Goal: Task Accomplishment & Management: Complete application form

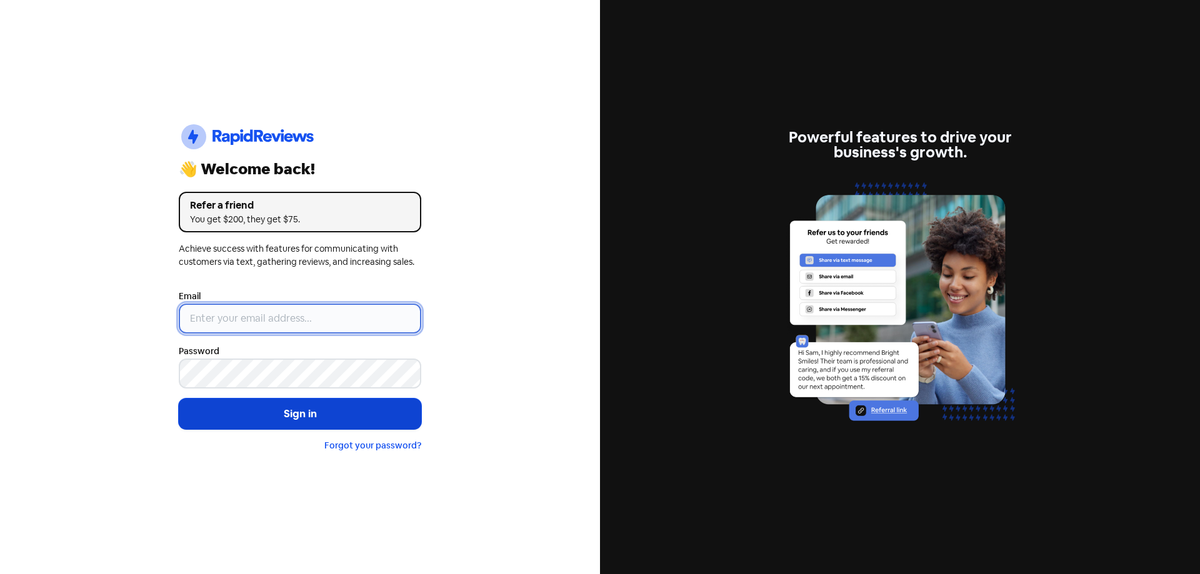
type input "[EMAIL_ADDRESS][DOMAIN_NAME]"
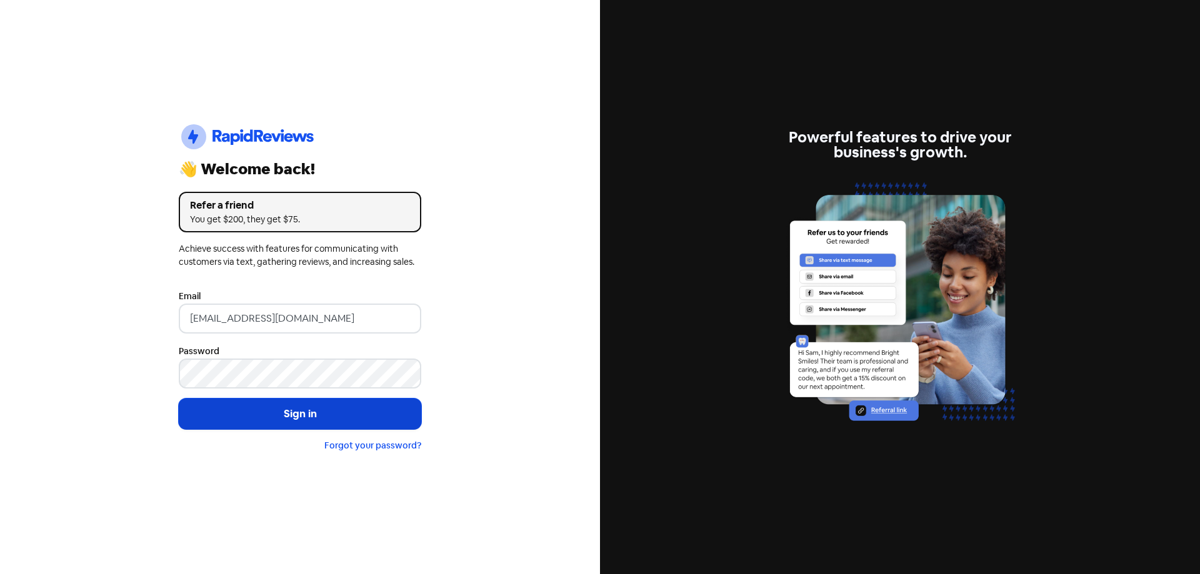
click at [334, 401] on button "Sign in" at bounding box center [300, 414] width 242 height 31
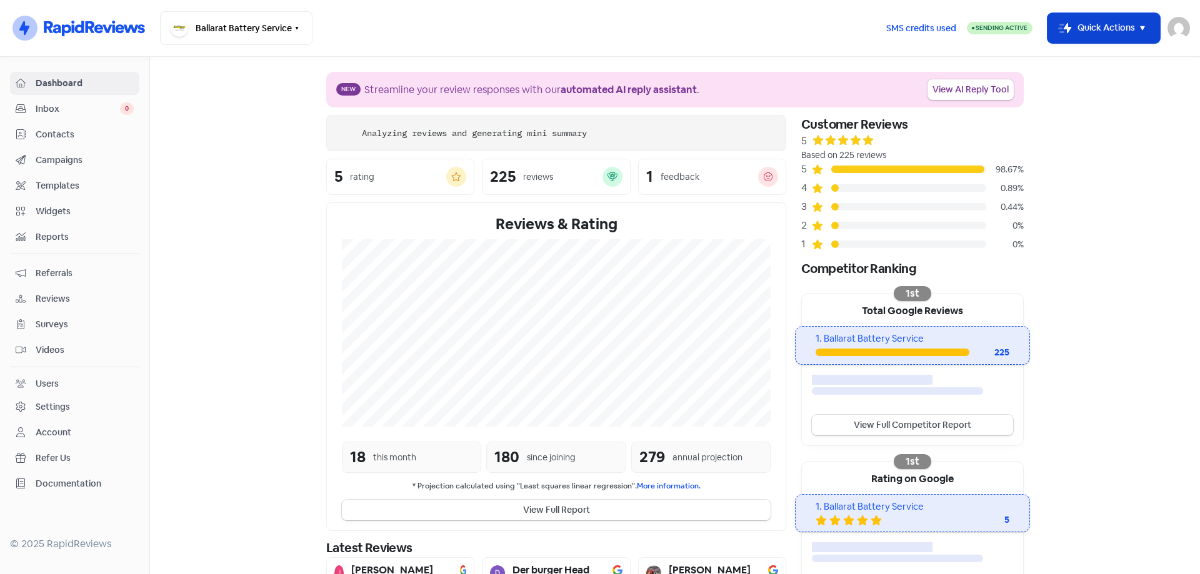
click at [1071, 23] on button "Icon For Thunder-move Quick Actions" at bounding box center [1103, 28] width 112 height 30
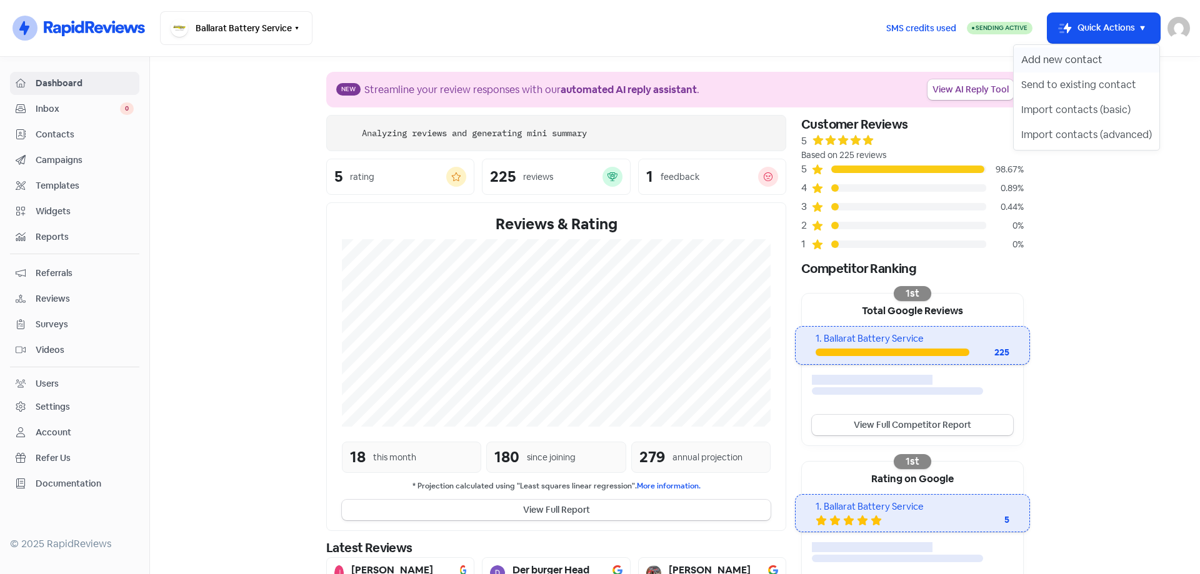
click at [1046, 61] on button "Add new contact" at bounding box center [1086, 59] width 146 height 25
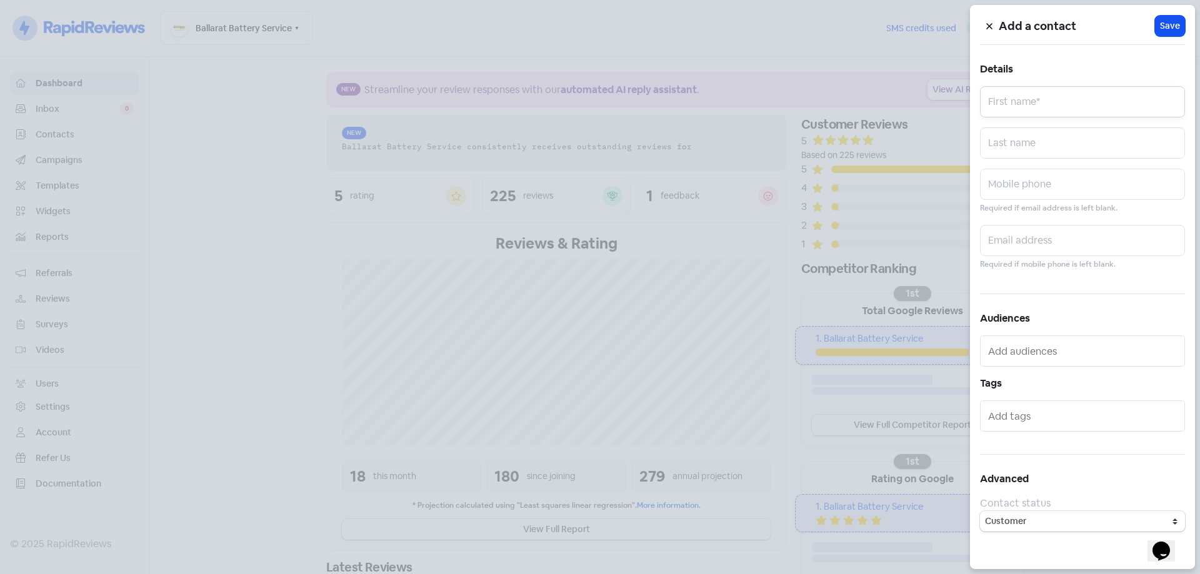
click at [1042, 94] on input "text" at bounding box center [1082, 101] width 205 height 31
type input "Valued Customer"
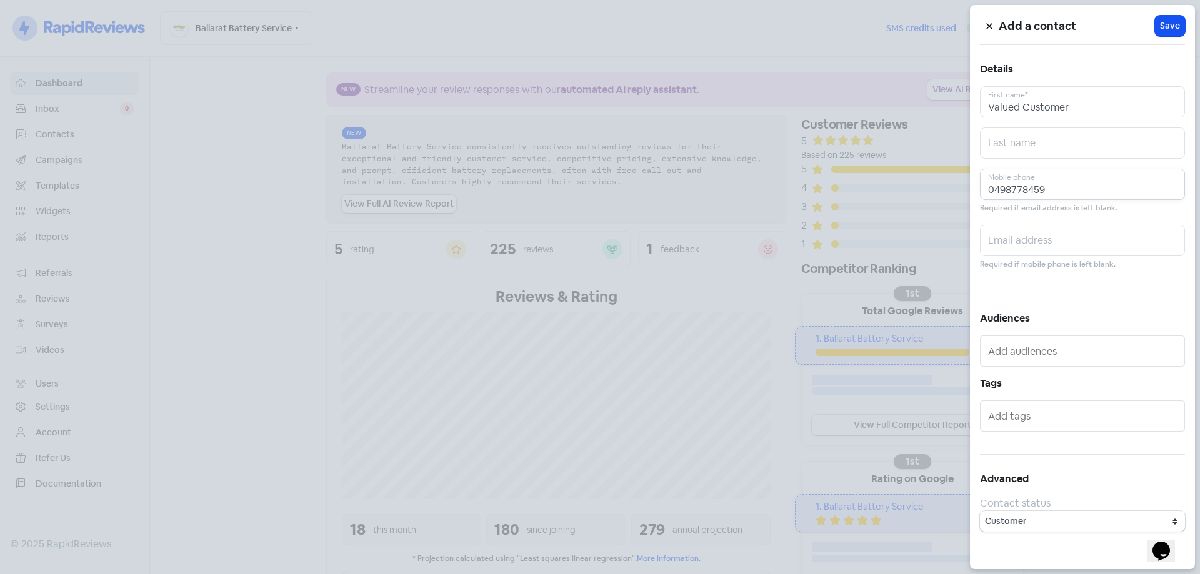
type input "0498778459"
click at [1167, 40] on div "Add a contact Icon For Loading Save Details Valued Customer First name* Last na…" at bounding box center [1082, 287] width 225 height 564
click at [1169, 29] on span "Save" at bounding box center [1170, 25] width 20 height 13
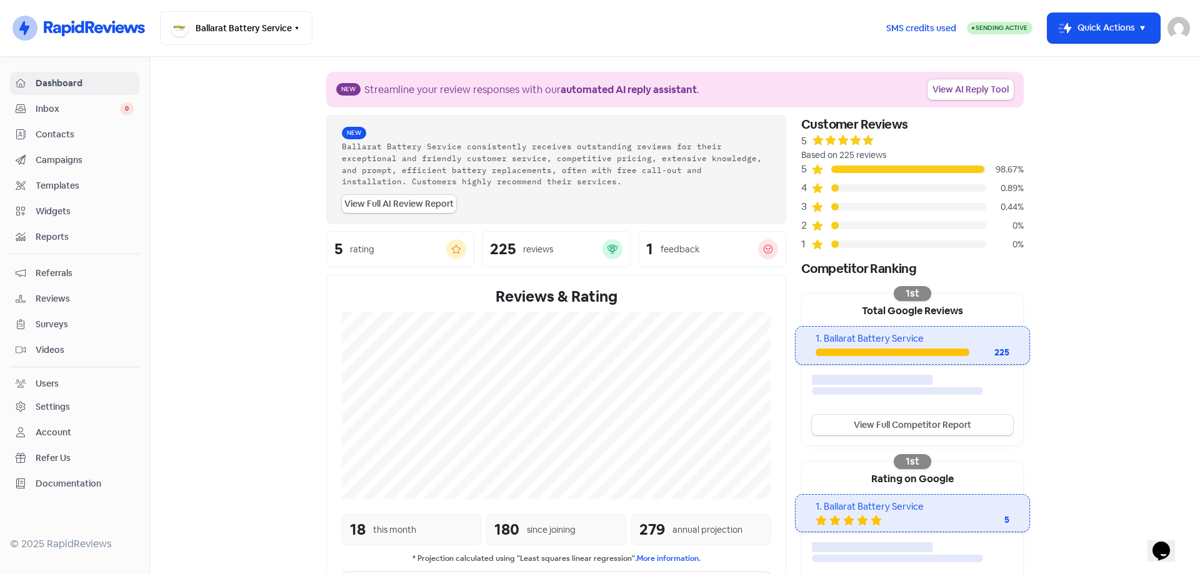
click at [49, 142] on link "Contacts" at bounding box center [74, 134] width 129 height 23
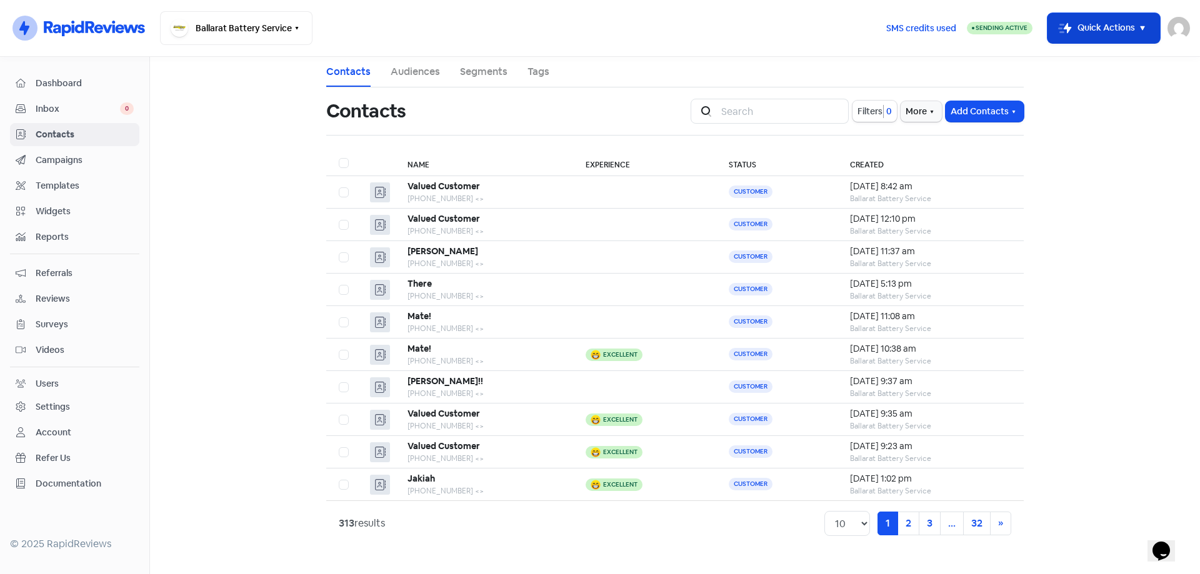
click at [1115, 24] on button "Icon For Thunder-move Quick Actions" at bounding box center [1103, 28] width 112 height 30
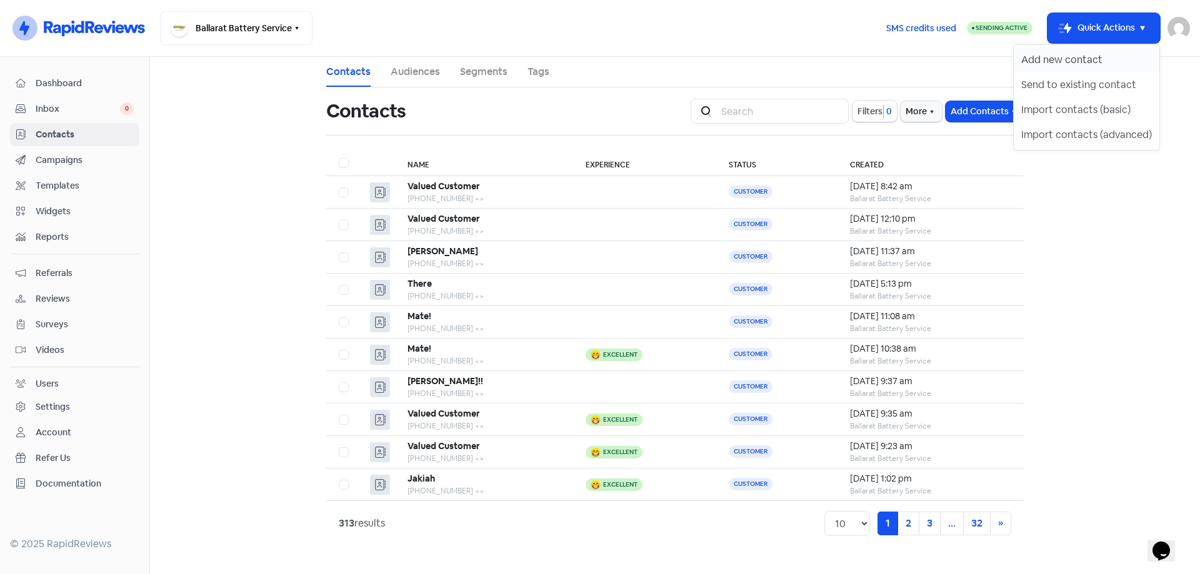
click at [1078, 61] on button "Add new contact" at bounding box center [1086, 59] width 146 height 25
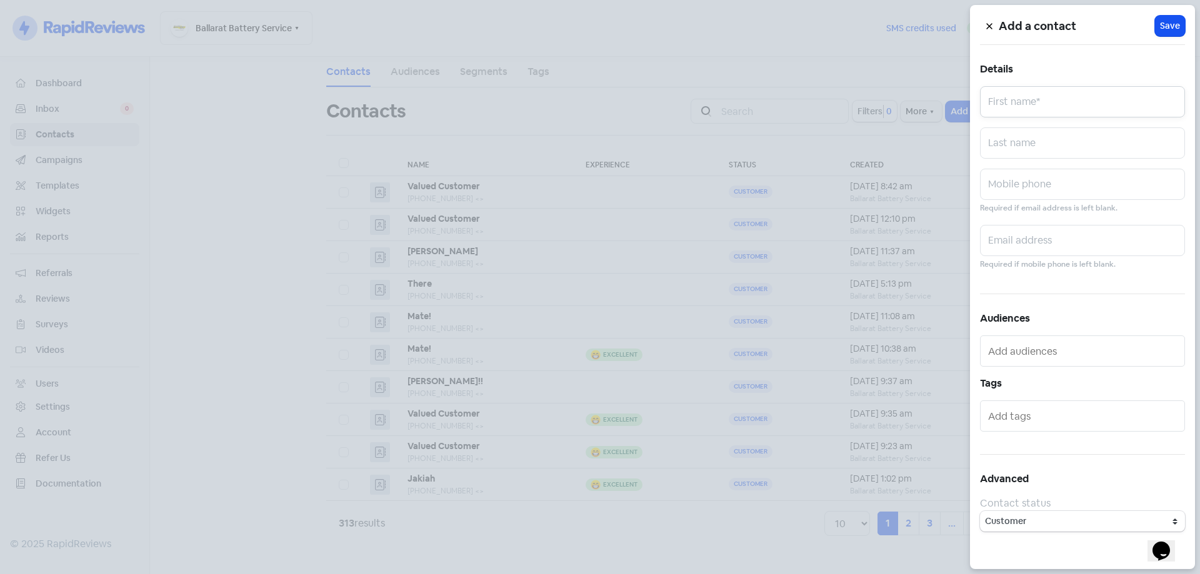
click at [1026, 97] on input "text" at bounding box center [1082, 101] width 205 height 31
type input "Ally"
paste input "0411568014"
type input "0411568014"
click at [1165, 22] on span "Save" at bounding box center [1170, 25] width 20 height 13
